Goal: Navigation & Orientation: Find specific page/section

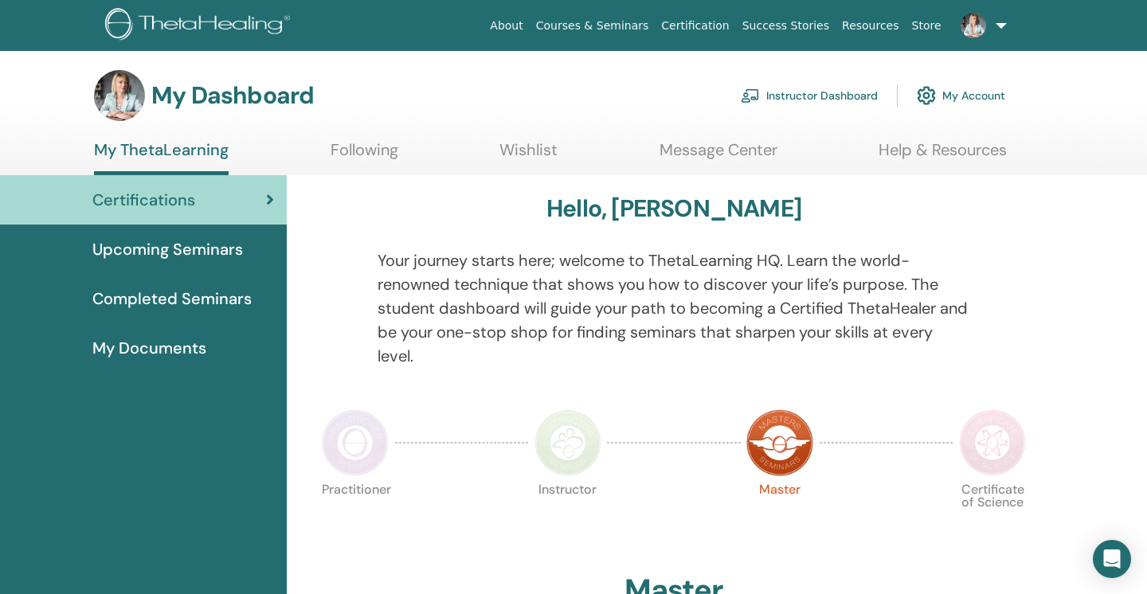
click at [829, 98] on link "Instructor Dashboard" at bounding box center [809, 95] width 137 height 35
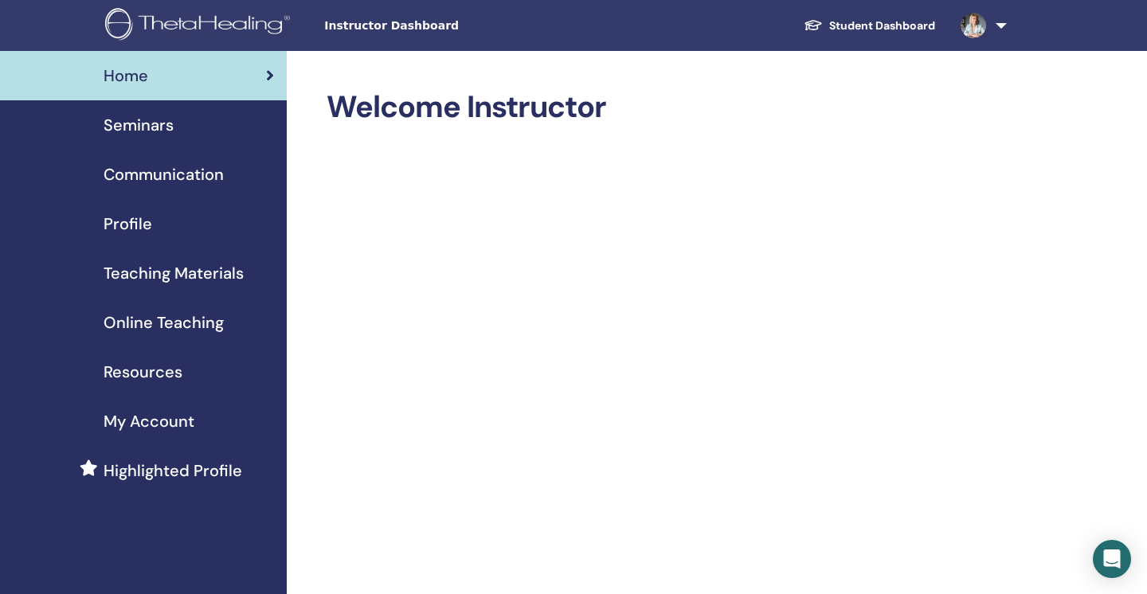
click at [151, 273] on span "Teaching Materials" at bounding box center [174, 273] width 140 height 24
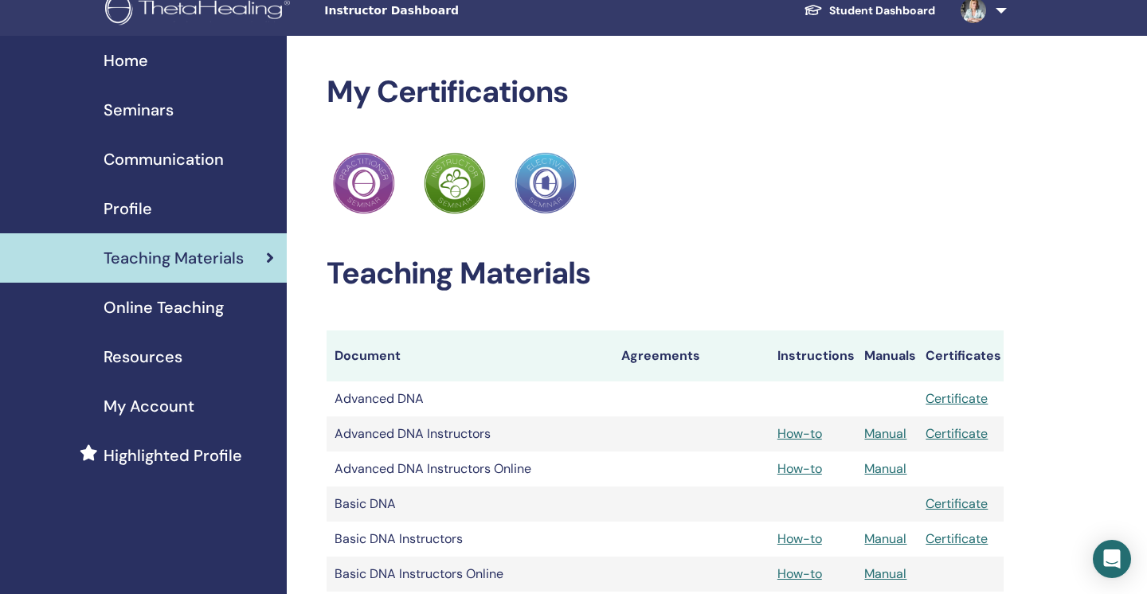
scroll to position [18, 0]
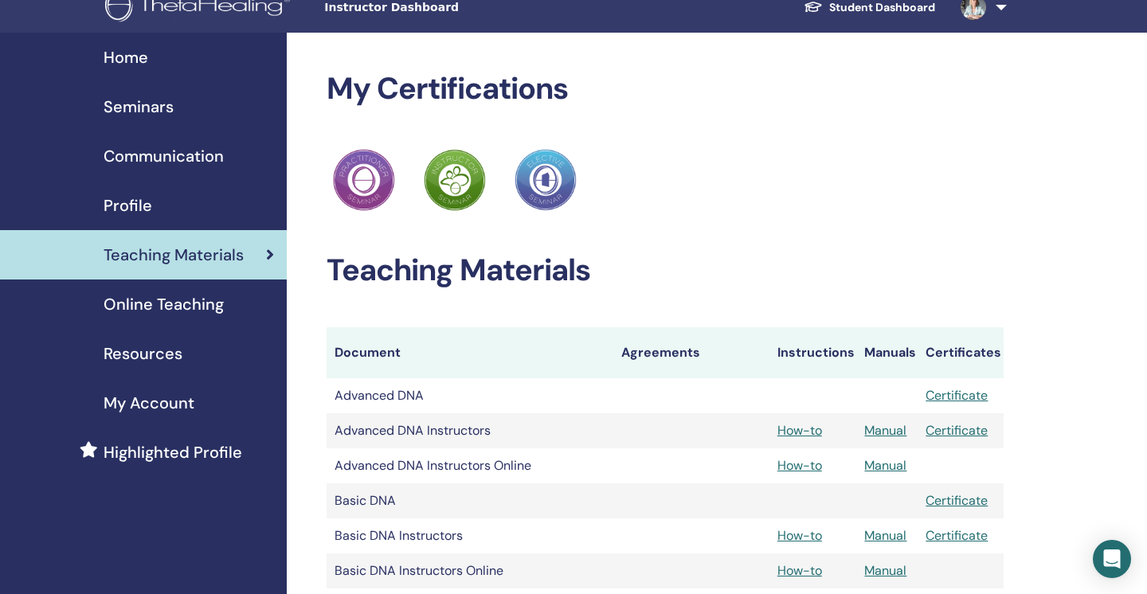
click at [194, 304] on span "Online Teaching" at bounding box center [164, 304] width 120 height 24
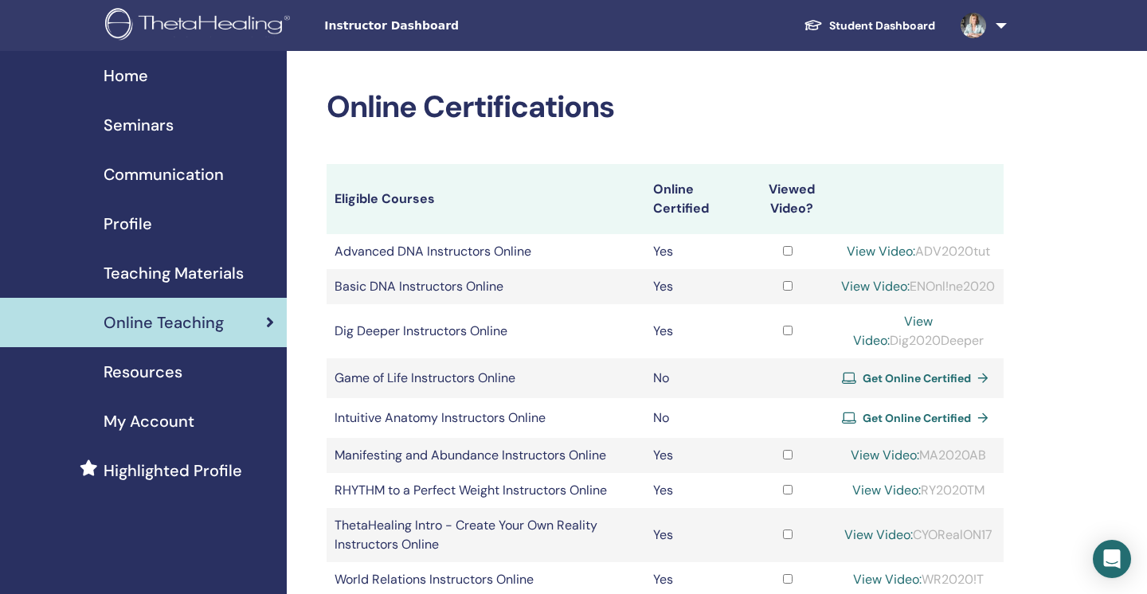
click at [151, 126] on span "Seminars" at bounding box center [139, 125] width 70 height 24
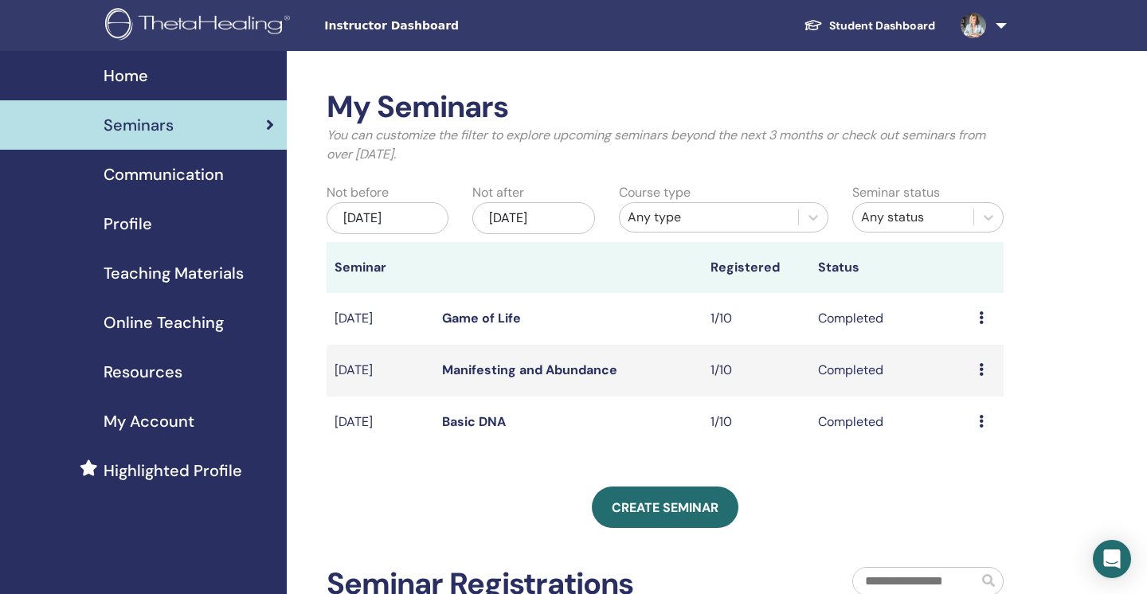
click at [127, 70] on span "Home" at bounding box center [126, 76] width 45 height 24
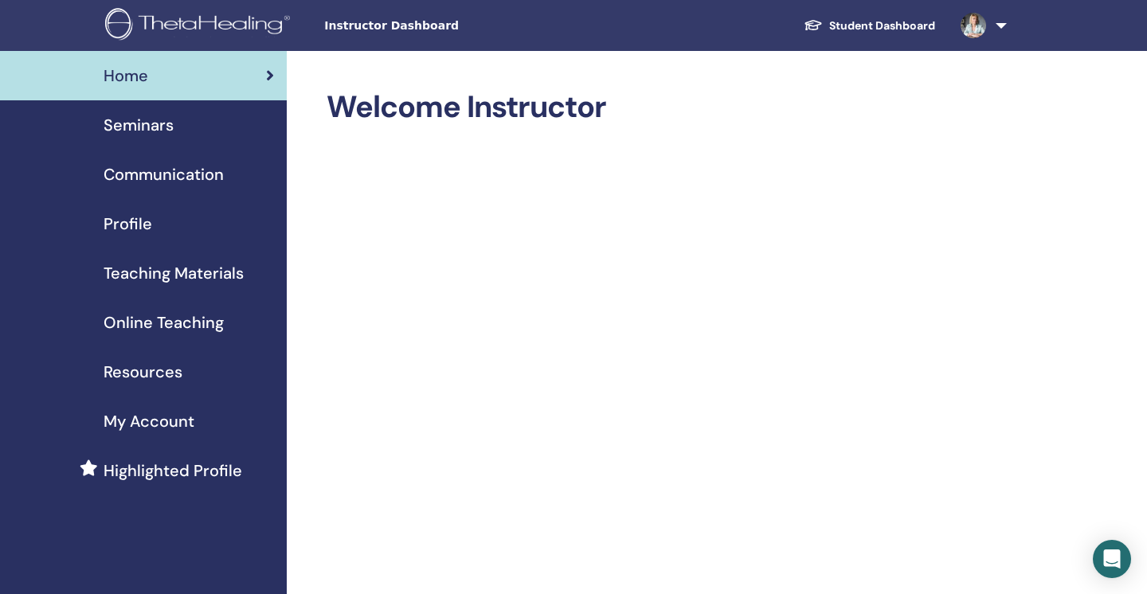
click at [199, 273] on span "Teaching Materials" at bounding box center [174, 273] width 140 height 24
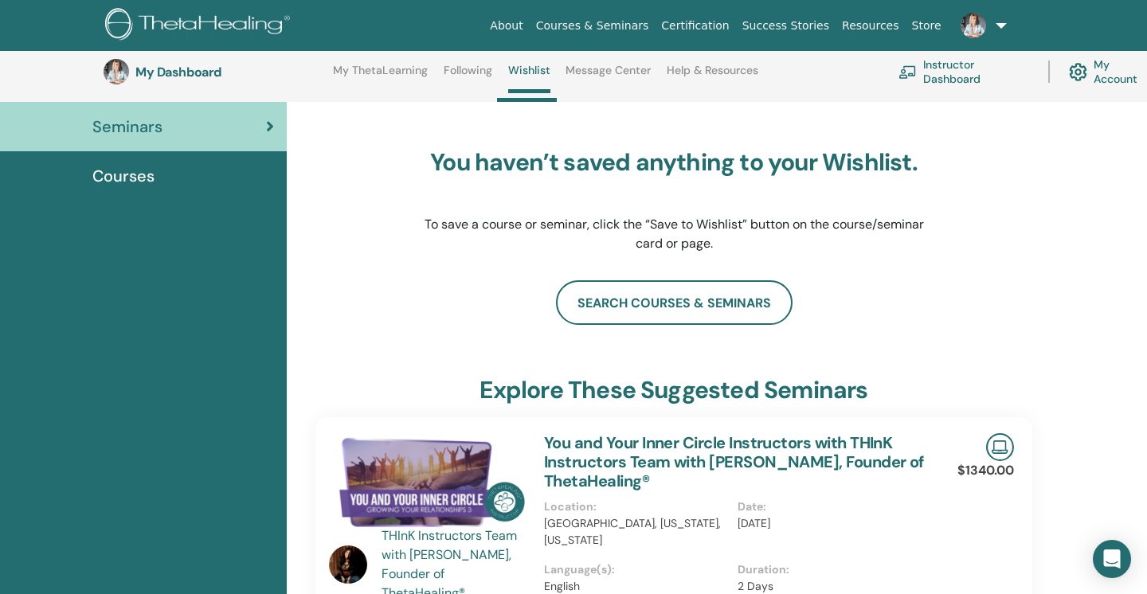
scroll to position [143, 0]
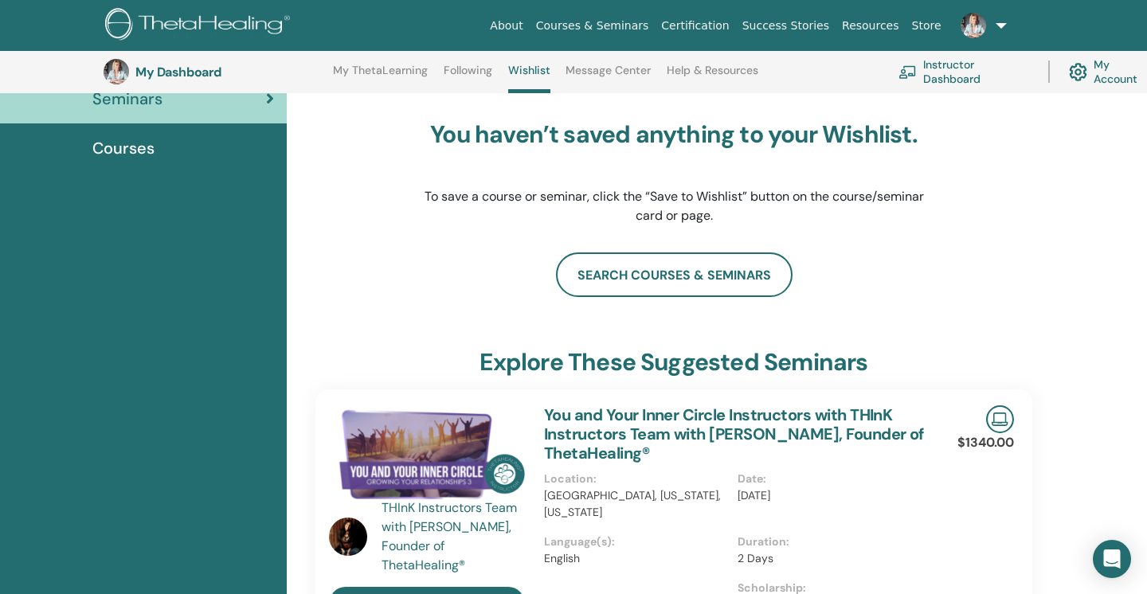
click at [125, 149] on span "Courses" at bounding box center [123, 148] width 62 height 24
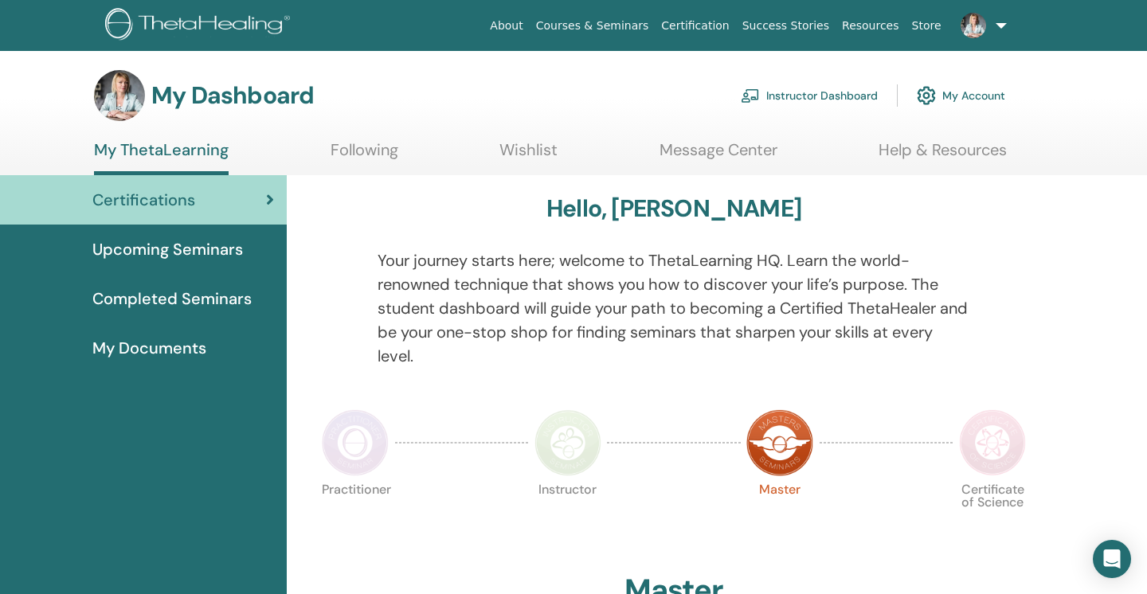
click at [927, 148] on link "Help & Resources" at bounding box center [943, 155] width 128 height 31
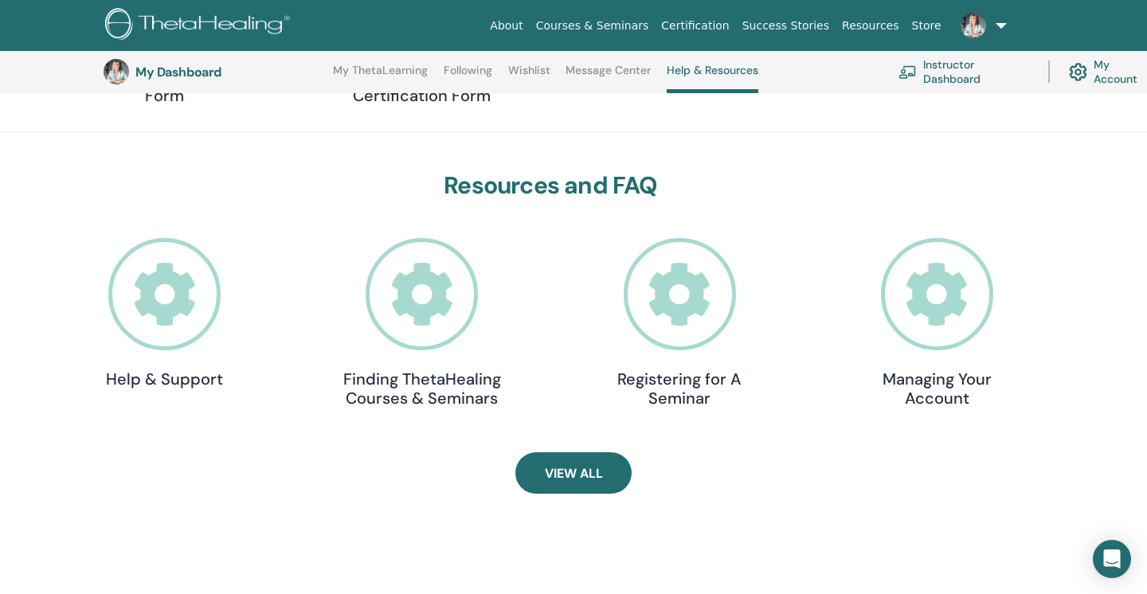
scroll to position [318, 0]
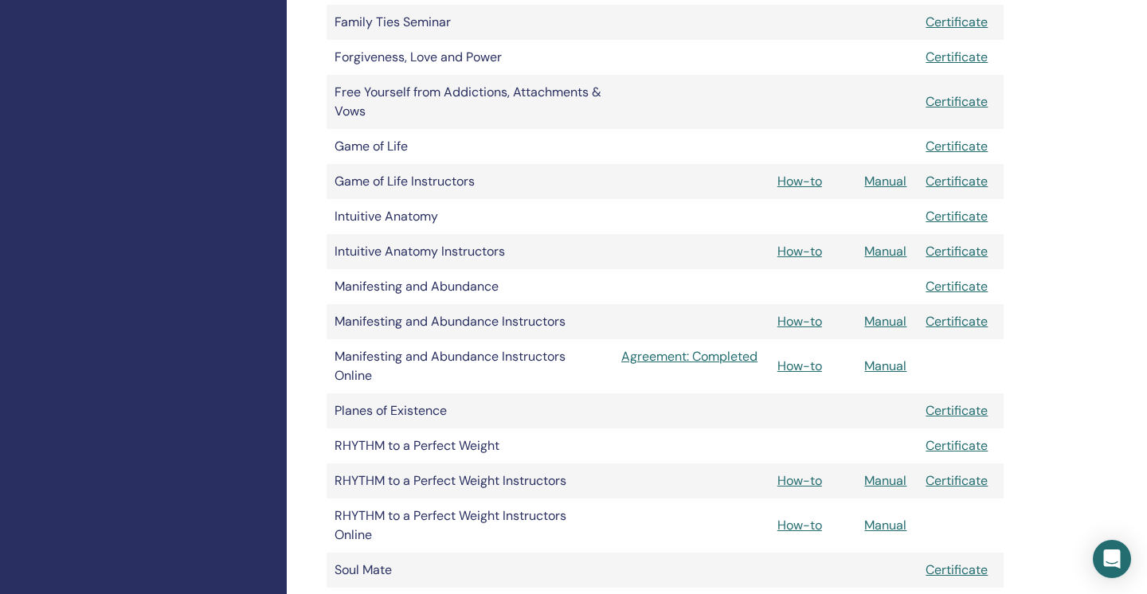
scroll to position [776, 0]
click at [808, 253] on link "How-to" at bounding box center [800, 253] width 45 height 17
